Goal: Obtain resource: Download file/media

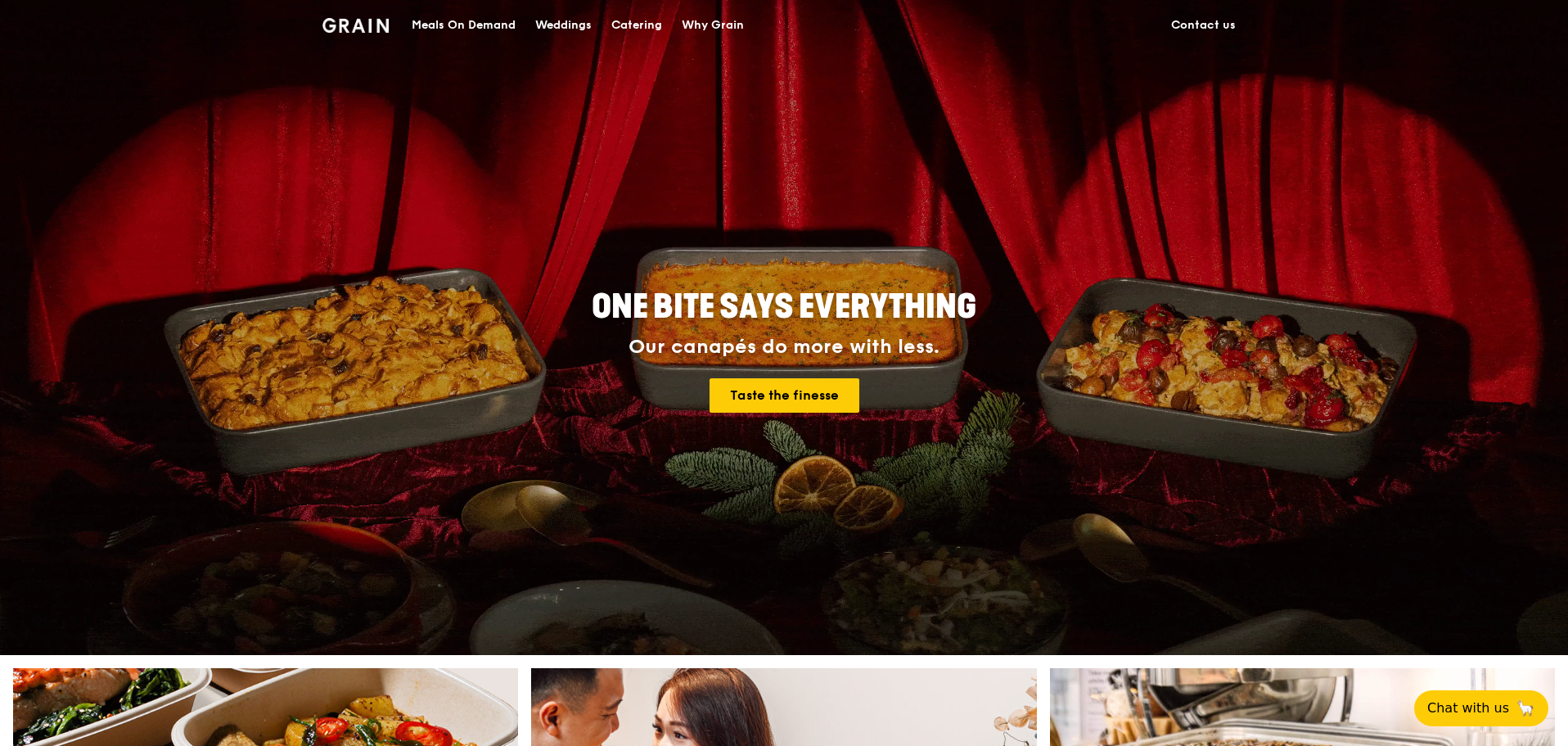
click at [622, 21] on div "Catering" at bounding box center [637, 26] width 51 height 50
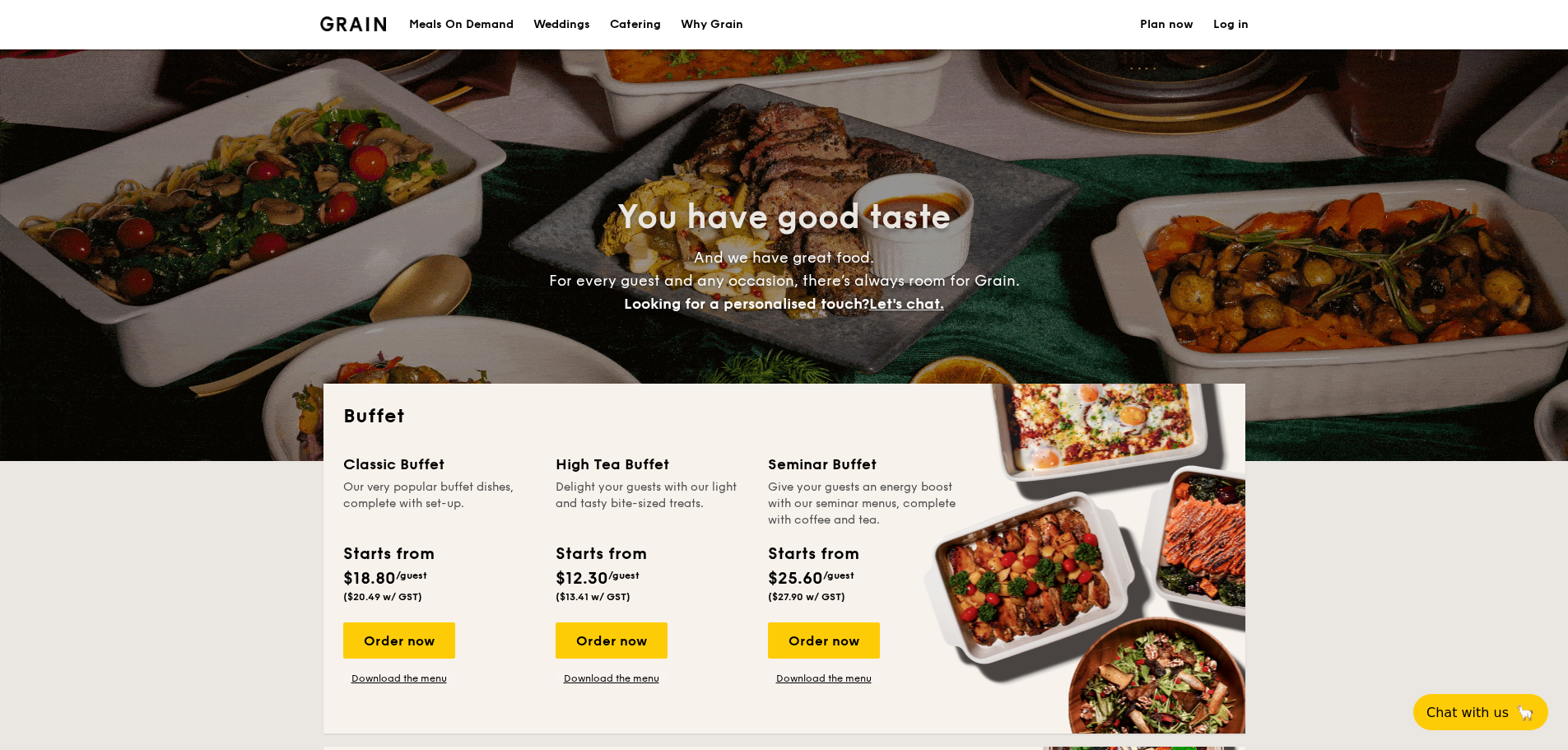
select select
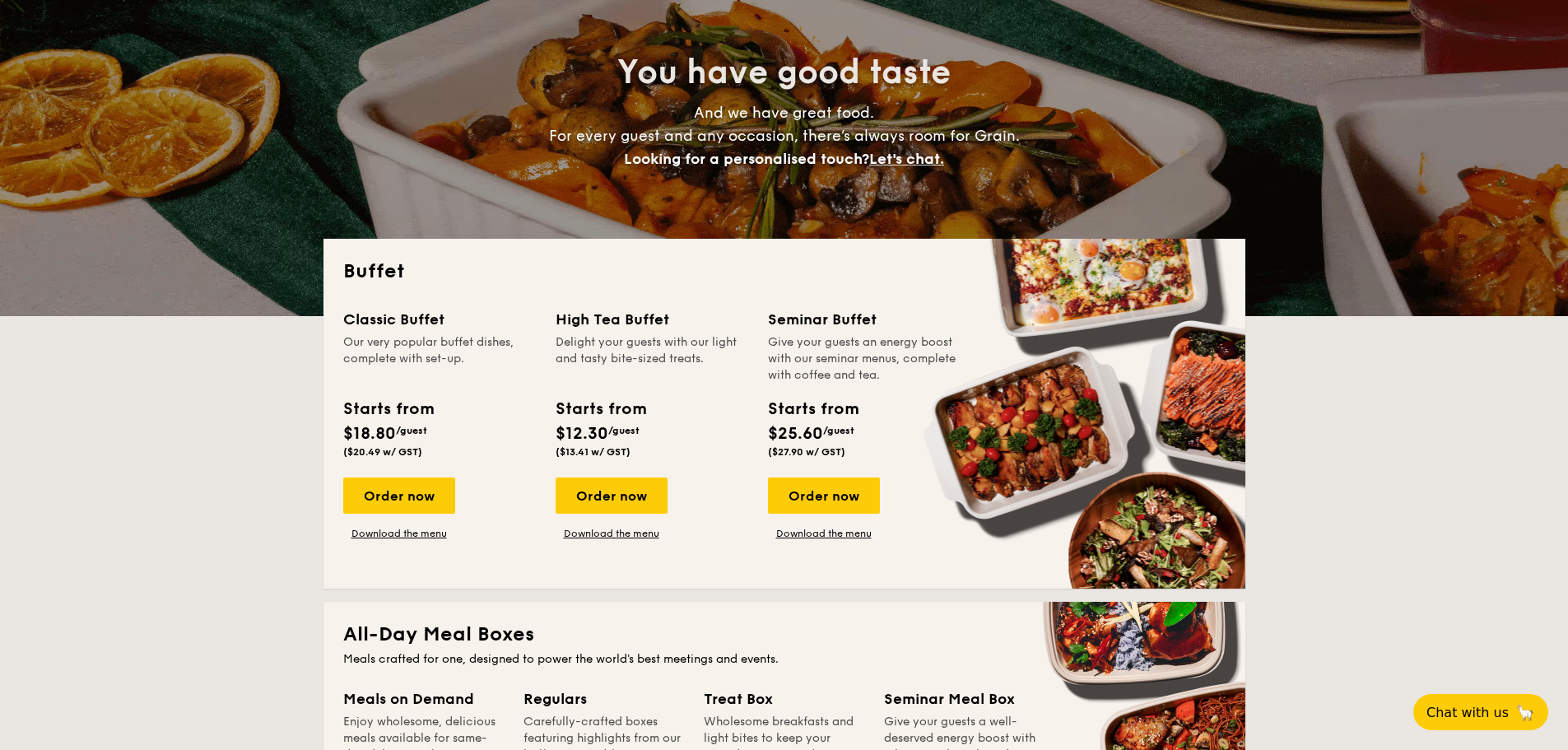
scroll to position [164, 0]
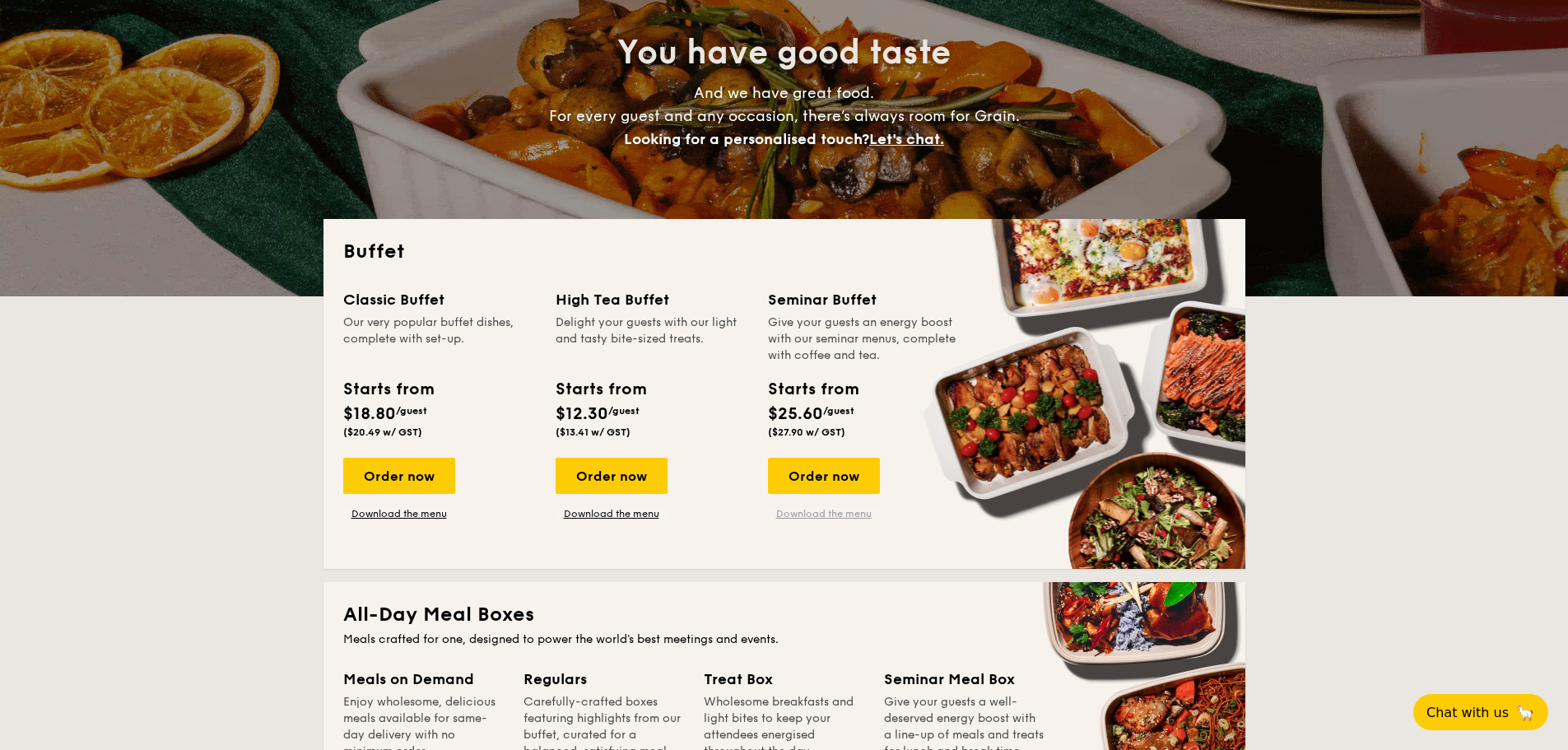
click at [828, 514] on link "Download the menu" at bounding box center [824, 514] width 112 height 13
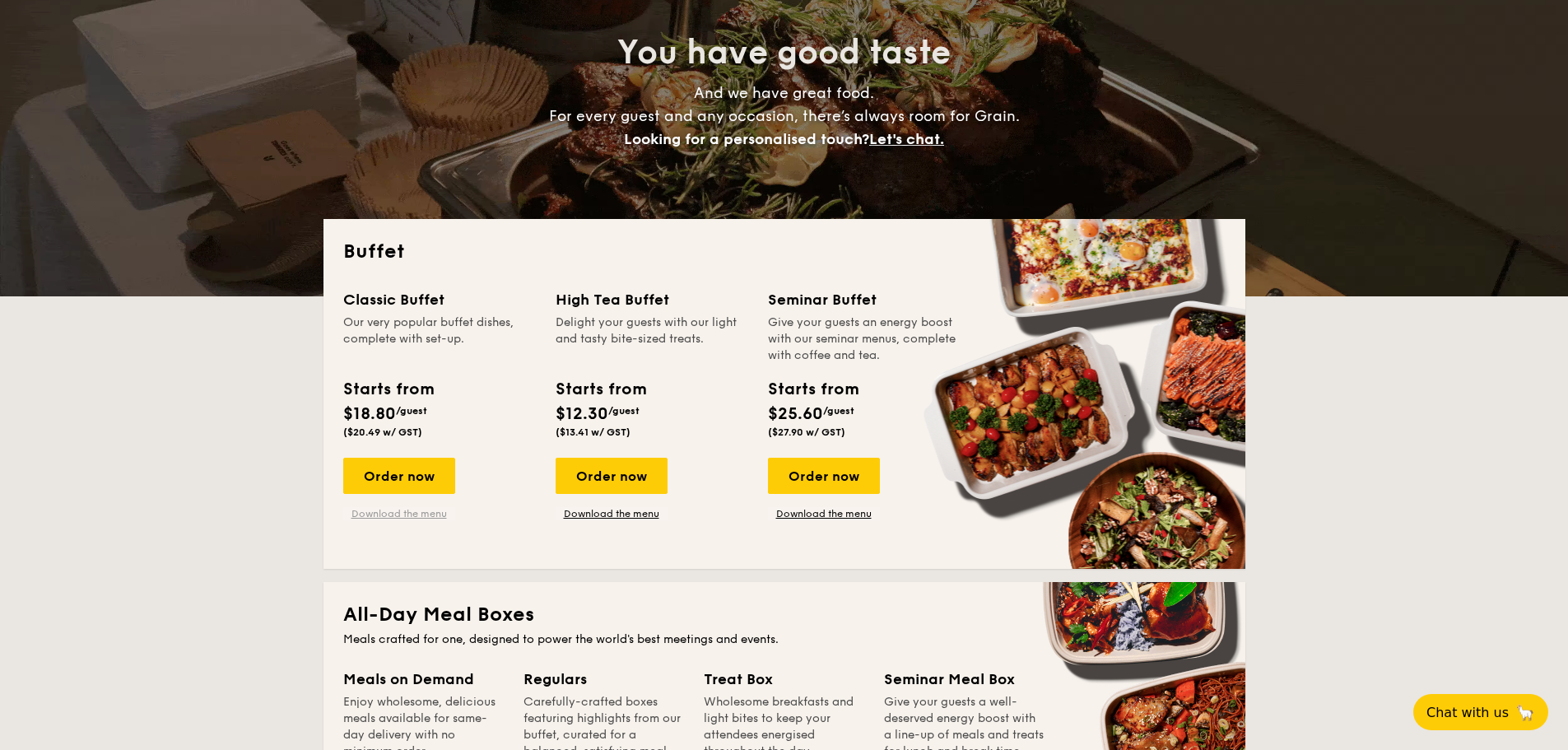
click at [411, 516] on link "Download the menu" at bounding box center [399, 514] width 112 height 13
